Goal: Navigation & Orientation: Understand site structure

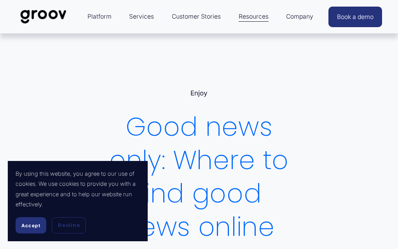
click at [28, 227] on span "Accept" at bounding box center [30, 226] width 19 height 6
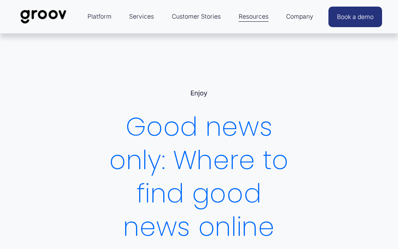
click at [360, 22] on div "Skip to Content Platform Platform Overview" at bounding box center [199, 16] width 398 height 33
click at [0, 0] on div at bounding box center [0, 0] width 0 height 0
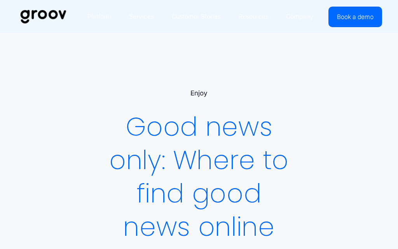
scroll to position [94, 0]
click at [343, 164] on link "Folder: Company" at bounding box center [320, 167] width 84 height 15
click at [342, 221] on link "Team" at bounding box center [343, 213] width 38 height 15
click at [321, 140] on link "Workplace science" at bounding box center [296, 135] width 132 height 15
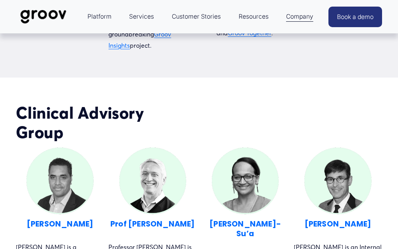
scroll to position [960, 0]
